Goal: Contribute content: Add original content to the website for others to see

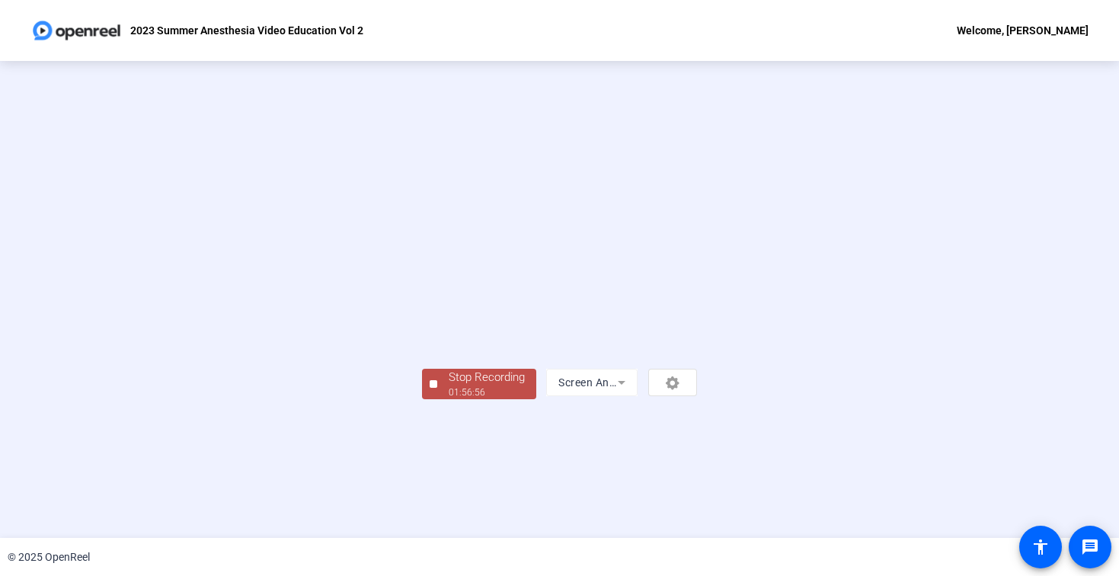
scroll to position [36, 0]
click at [449, 386] on div "Stop Recording" at bounding box center [487, 378] width 76 height 18
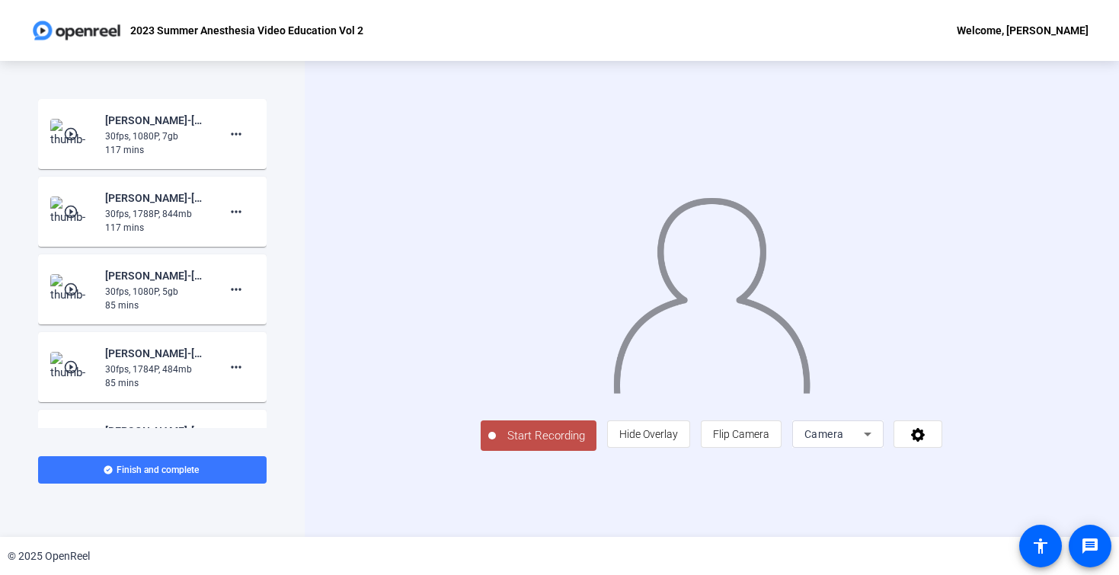
click at [877, 443] on icon at bounding box center [867, 434] width 18 height 18
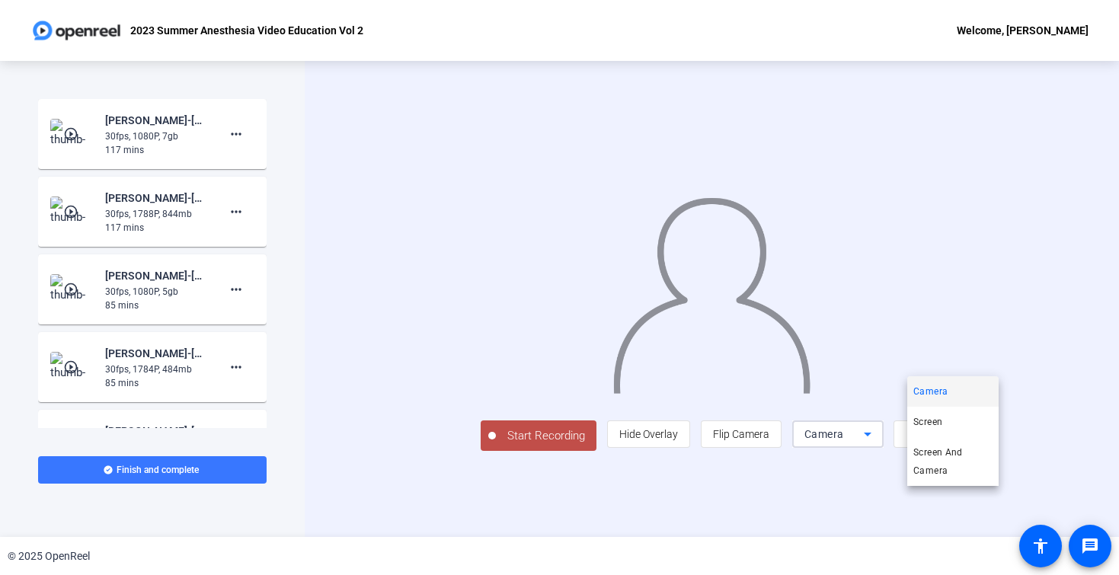
click at [1027, 491] on div at bounding box center [559, 287] width 1119 height 575
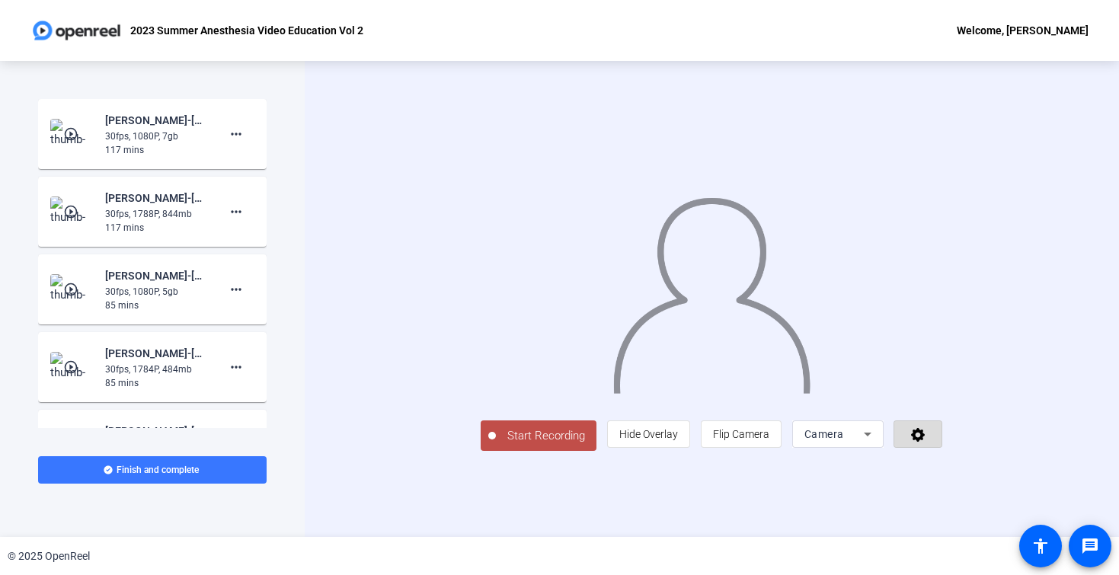
click at [927, 442] on icon at bounding box center [918, 434] width 18 height 15
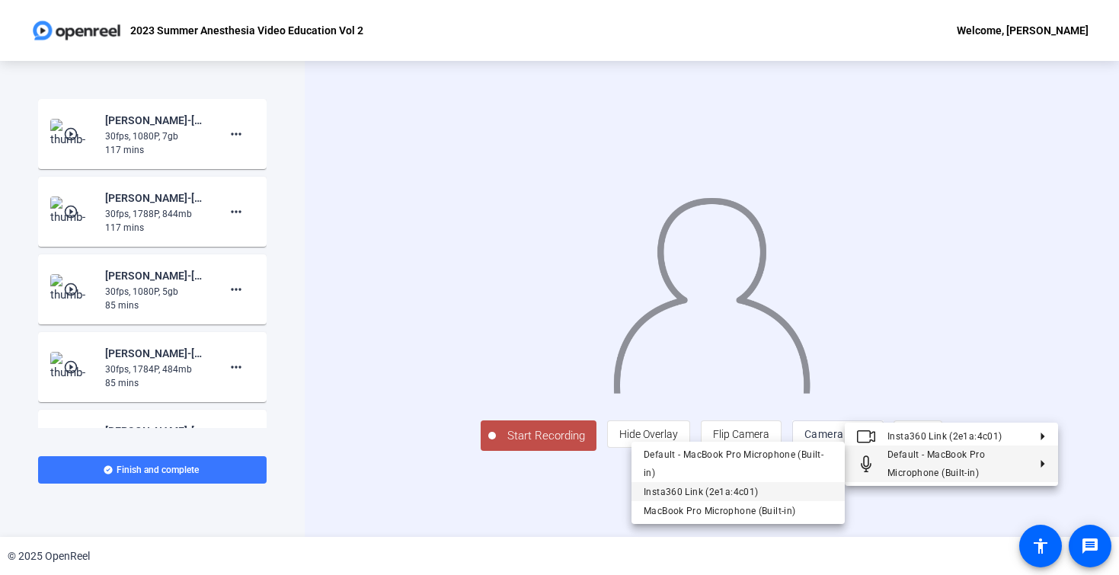
click at [740, 493] on span "Insta360 Link (2e1a:4c01)" at bounding box center [701, 491] width 114 height 11
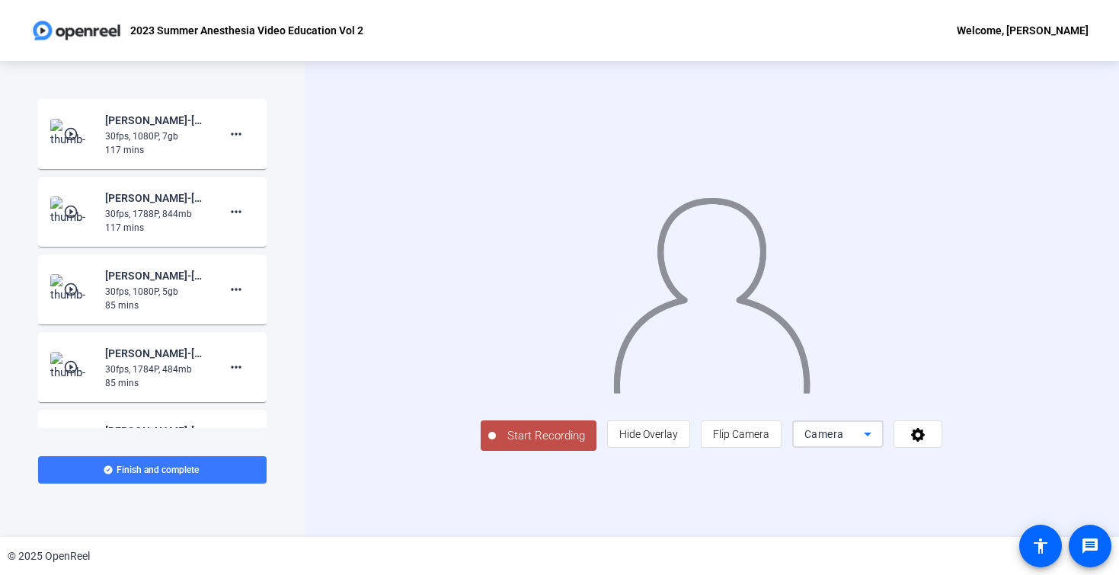
click at [871, 436] on icon at bounding box center [868, 435] width 8 height 4
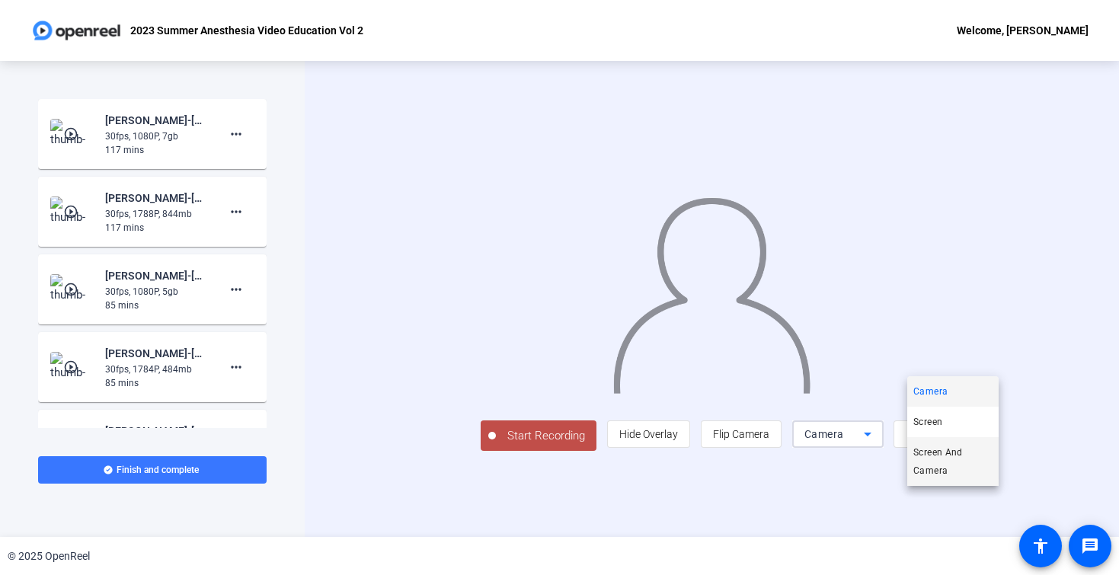
click at [962, 471] on span "Screen And Camera" at bounding box center [952, 461] width 79 height 37
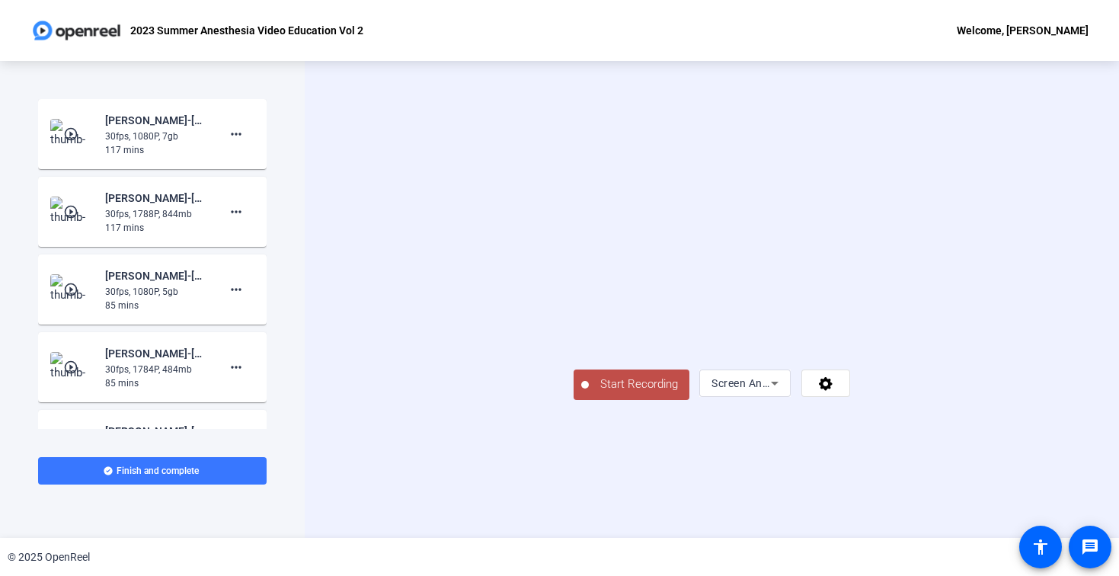
click at [589, 393] on span "Start Recording" at bounding box center [639, 384] width 101 height 18
